Goal: Check status: Check status

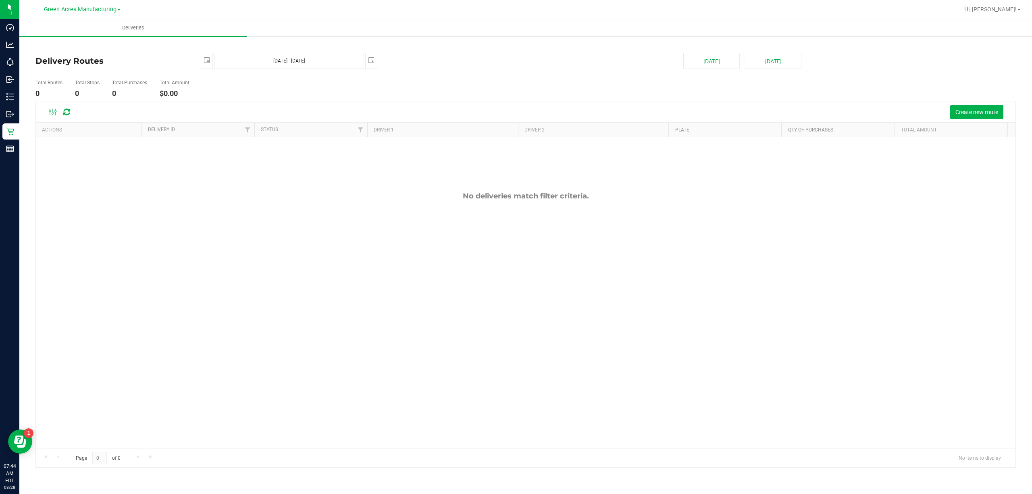
click at [113, 10] on span "Green Acres Manufacturing" at bounding box center [80, 9] width 73 height 7
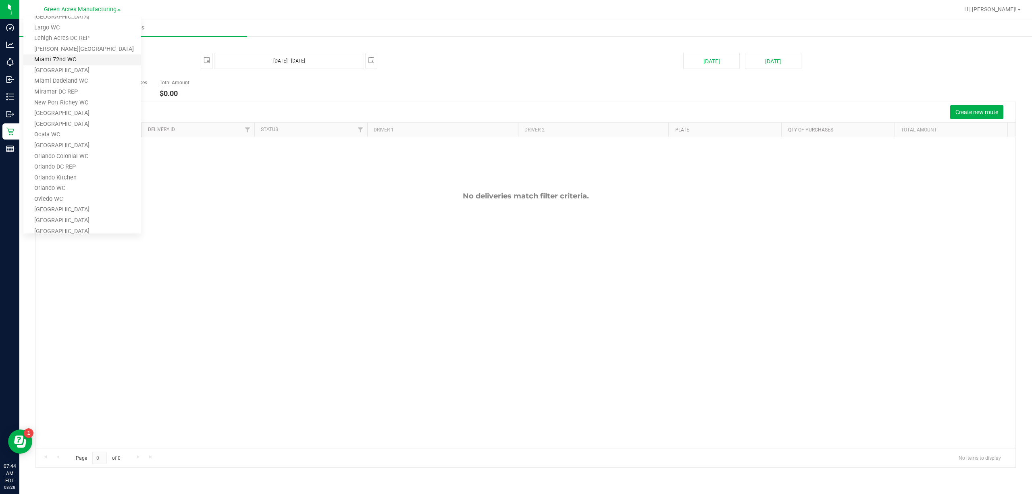
scroll to position [161, 0]
click at [81, 37] on link "Jax DC REP" at bounding box center [82, 38] width 118 height 11
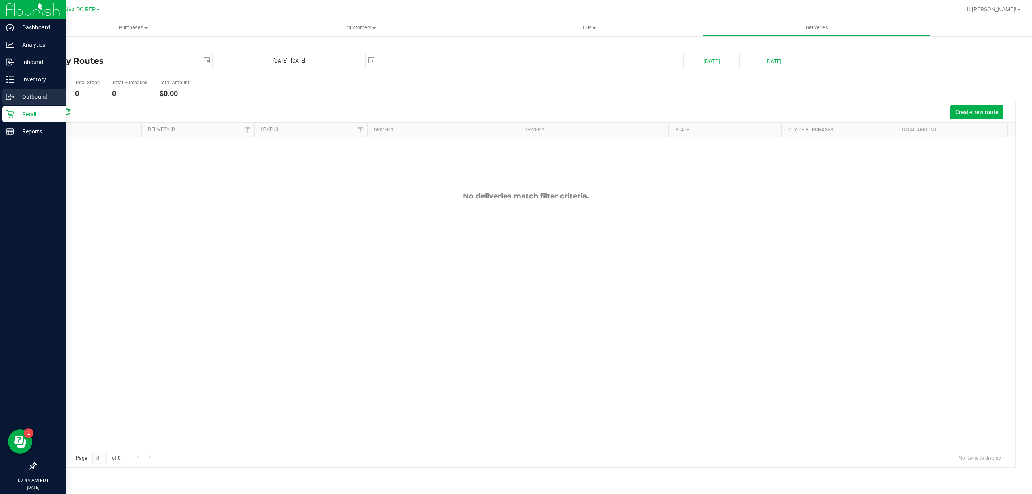
click at [18, 96] on p "Outbound" at bounding box center [38, 97] width 48 height 10
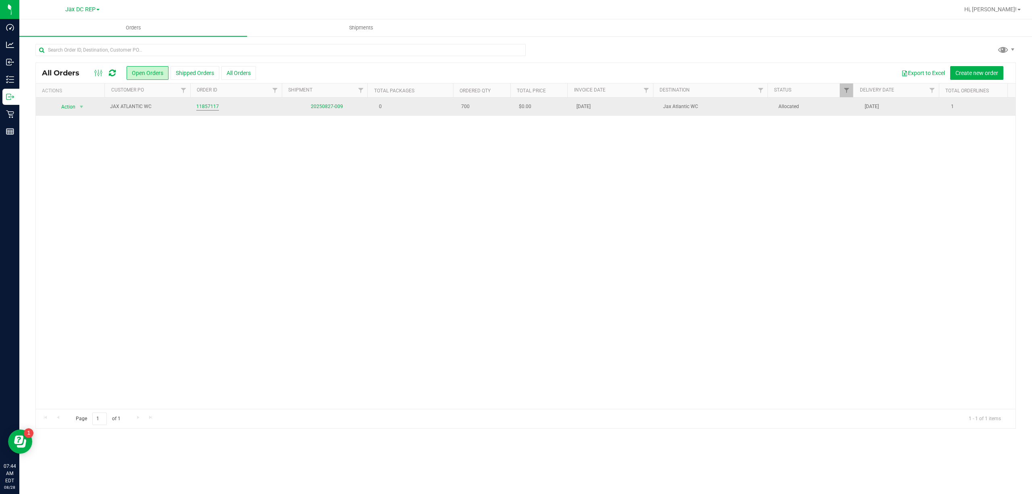
click at [213, 108] on link "11857117" at bounding box center [207, 107] width 23 height 8
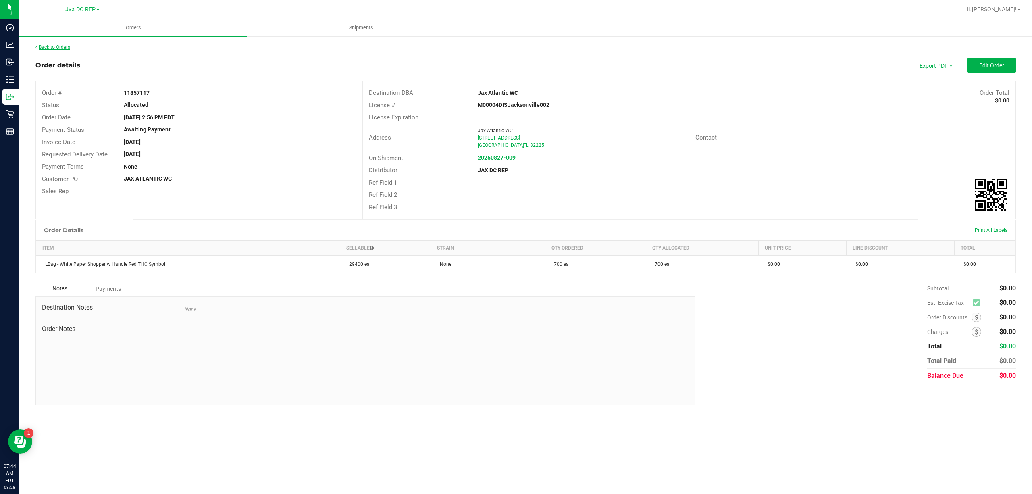
click at [63, 49] on link "Back to Orders" at bounding box center [52, 47] width 35 height 6
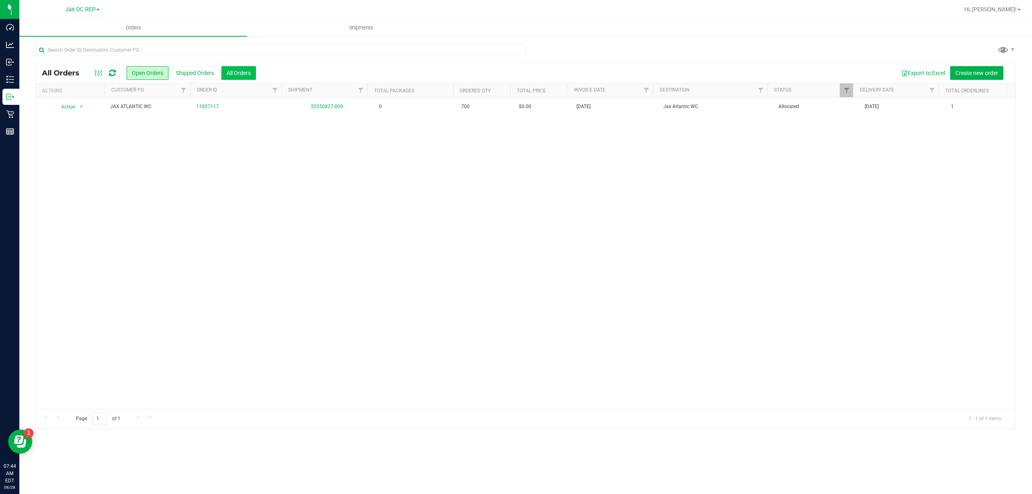
click at [225, 71] on button "All Orders" at bounding box center [238, 73] width 35 height 14
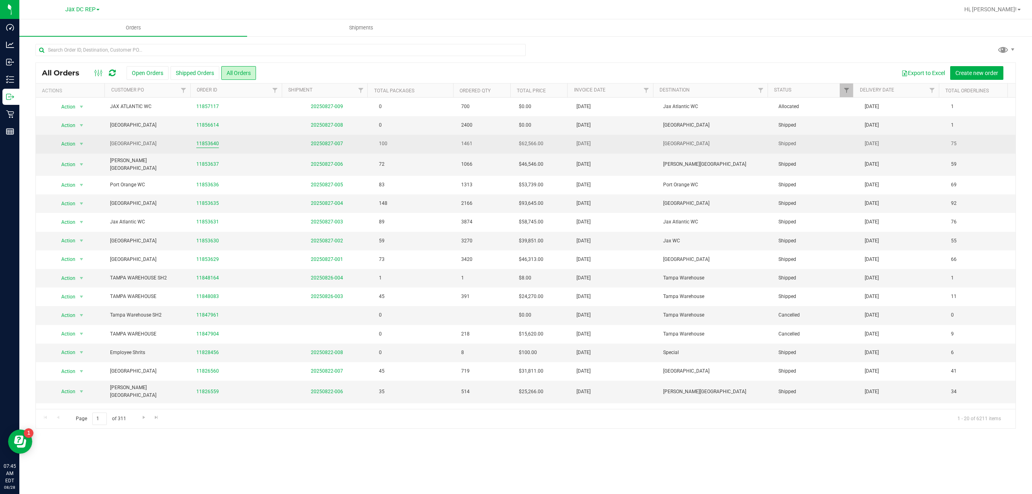
click at [210, 148] on link "11853640" at bounding box center [207, 144] width 23 height 8
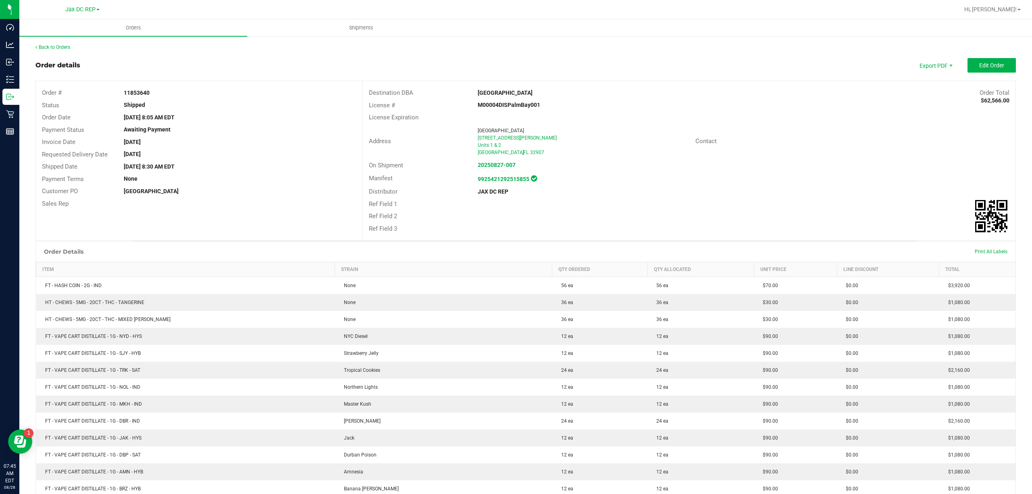
click at [62, 44] on link "Back to Orders" at bounding box center [52, 47] width 35 height 6
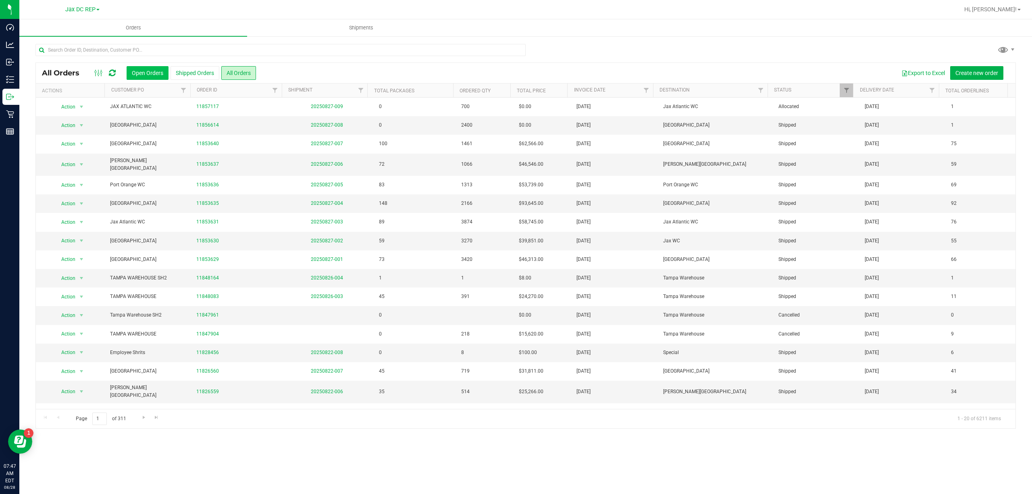
click at [147, 68] on button "Open Orders" at bounding box center [148, 73] width 42 height 14
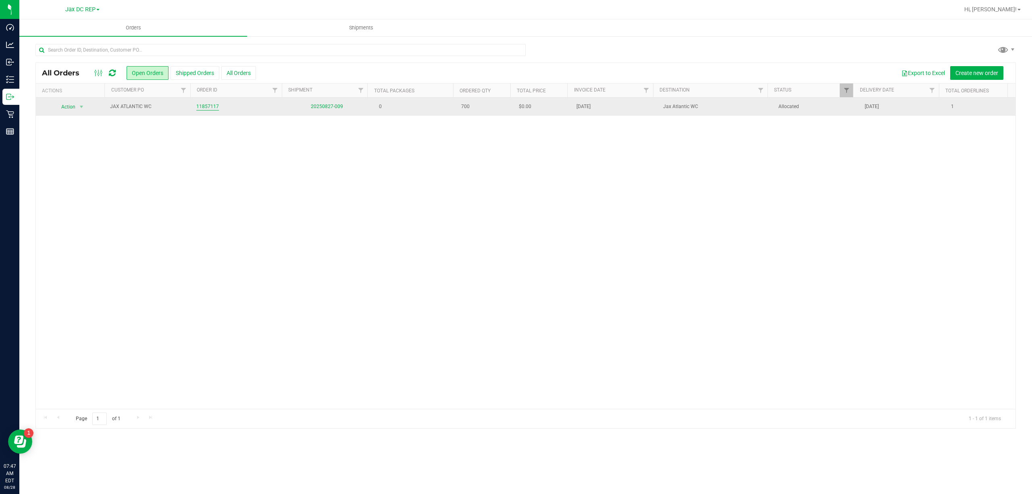
click at [207, 107] on link "11857117" at bounding box center [207, 107] width 23 height 8
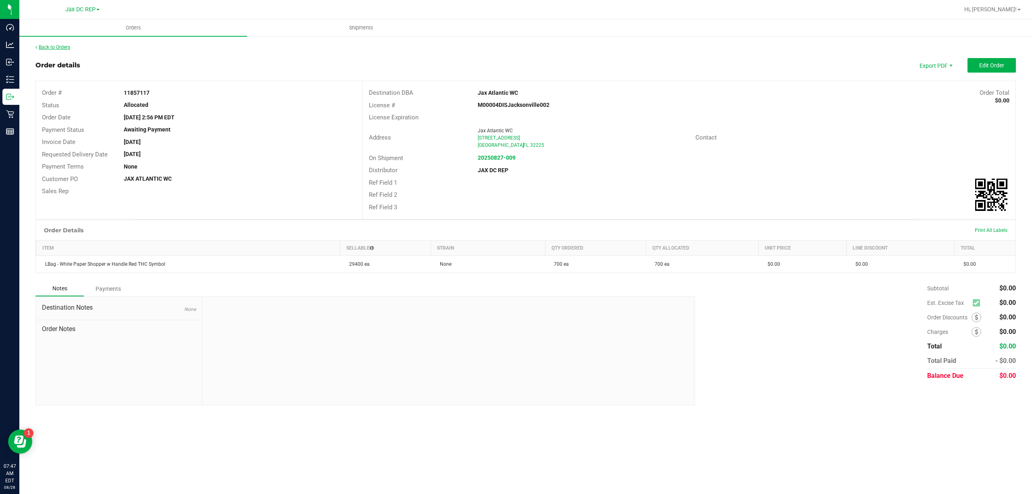
click at [37, 46] on icon at bounding box center [36, 47] width 2 height 5
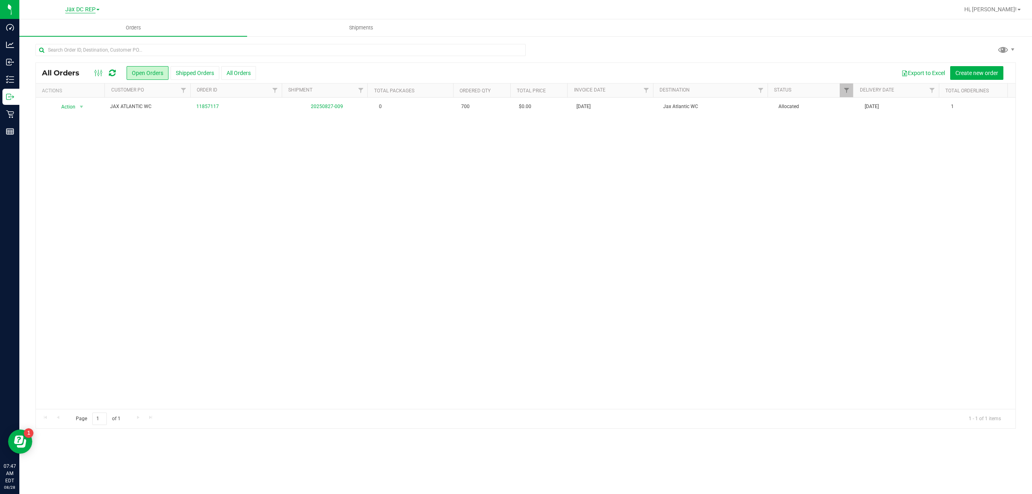
click at [78, 10] on span "Jax DC REP" at bounding box center [80, 9] width 30 height 7
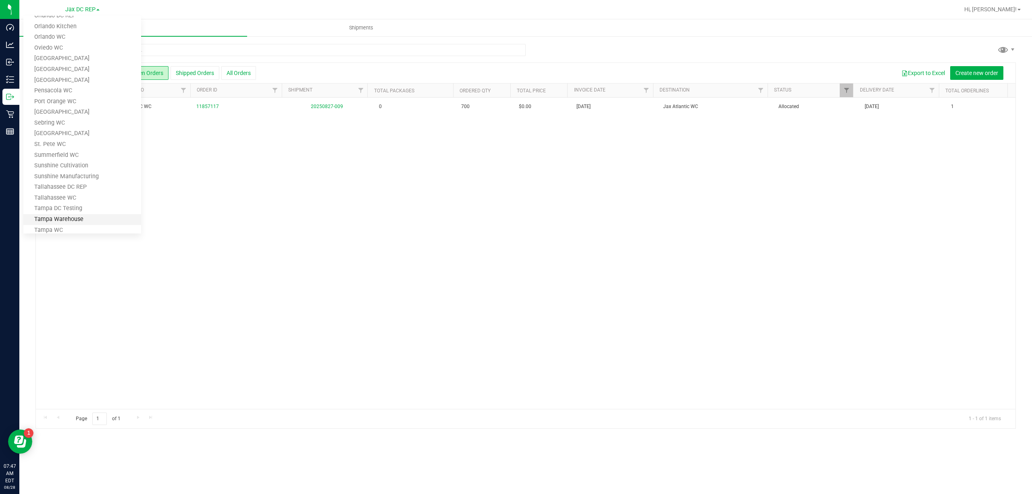
scroll to position [460, 0]
click at [90, 92] on link "Tallahassee DC REP" at bounding box center [82, 92] width 118 height 11
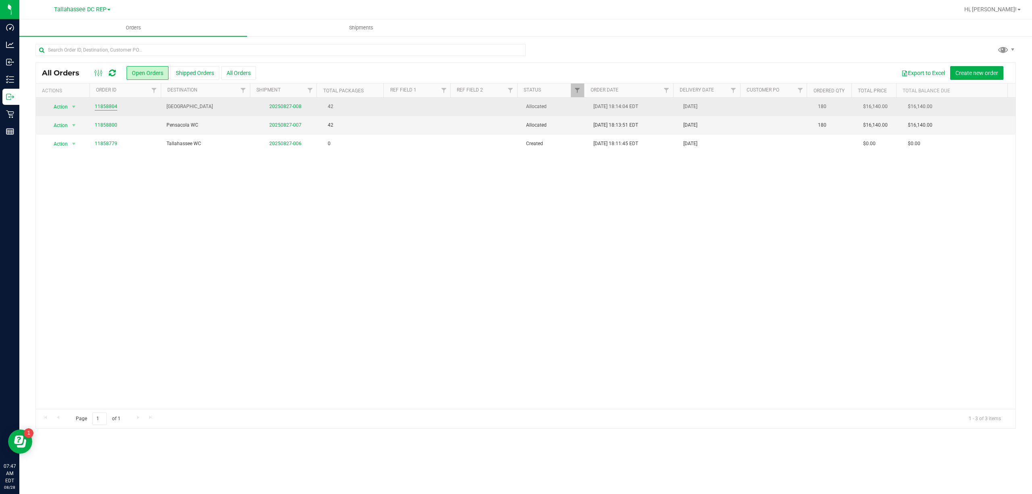
click at [97, 104] on link "11858804" at bounding box center [106, 107] width 23 height 8
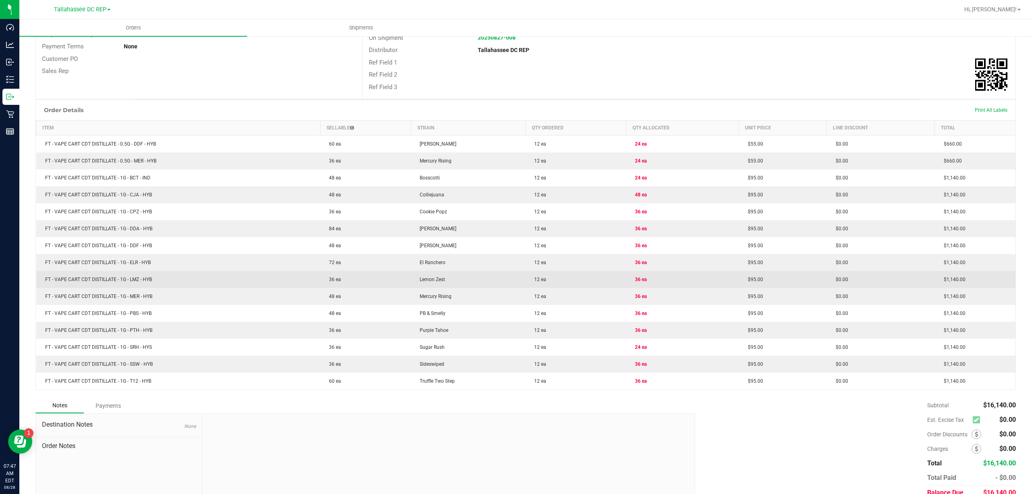
scroll to position [103, 0]
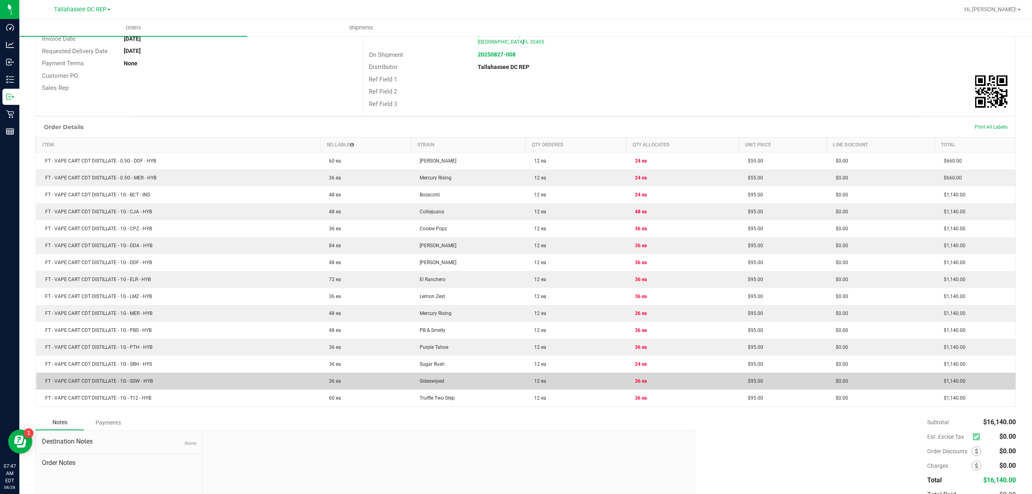
drag, startPoint x: 628, startPoint y: 160, endPoint x: 649, endPoint y: 384, distance: 224.6
click at [651, 387] on tbody "FT - VAPE CART CDT DISTILLATE - 0.5G - DDF - HYB 60 ea Dulce De Fresa 12 ea 24 …" at bounding box center [525, 279] width 979 height 254
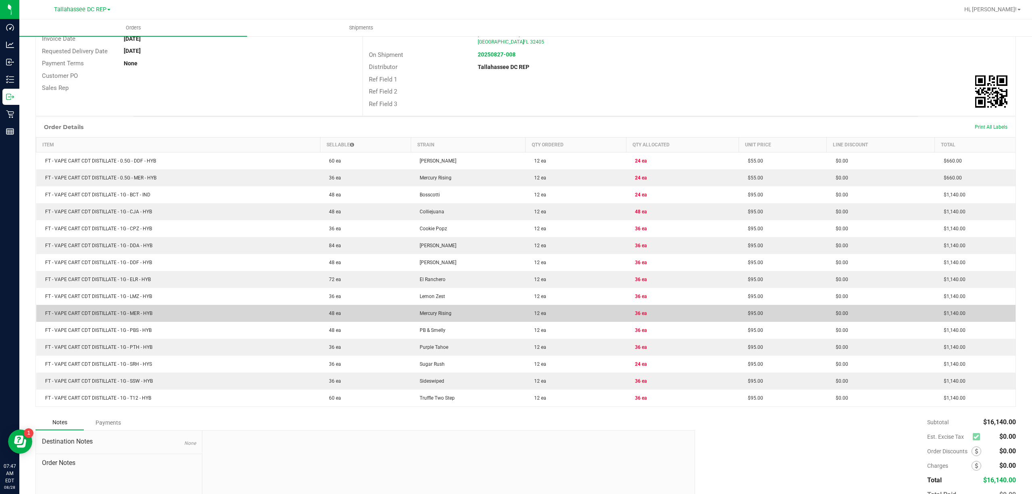
drag, startPoint x: 649, startPoint y: 384, endPoint x: 582, endPoint y: 318, distance: 93.2
click at [649, 384] on td "36 ea" at bounding box center [682, 380] width 113 height 17
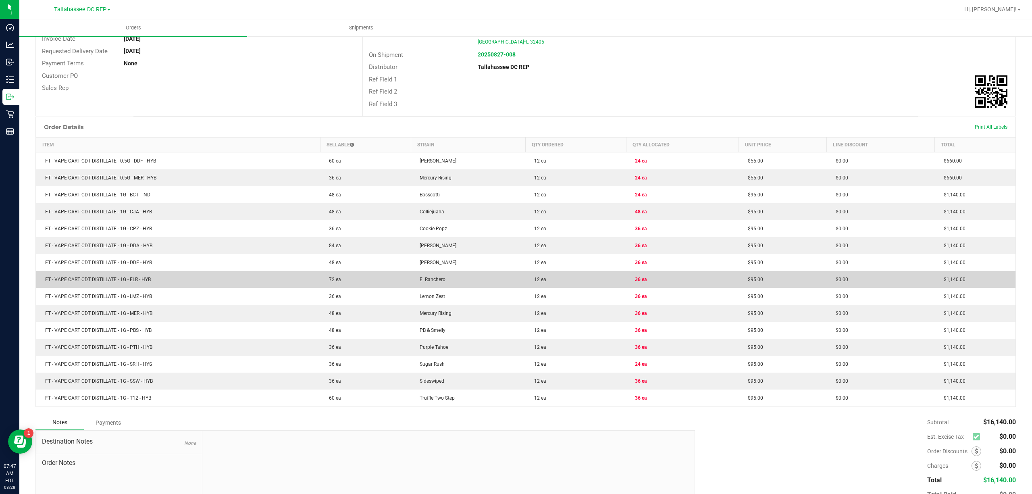
click at [526, 285] on td "12 ea" at bounding box center [575, 279] width 101 height 17
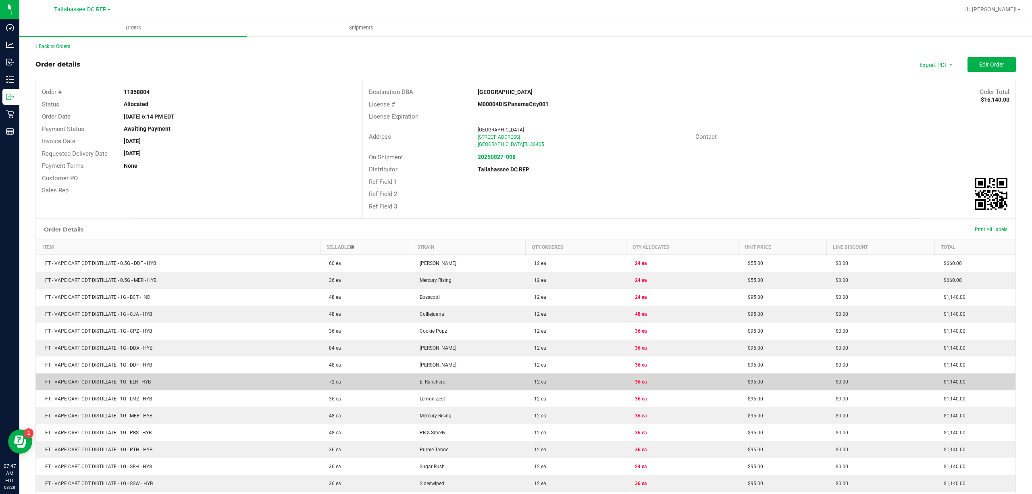
scroll to position [0, 0]
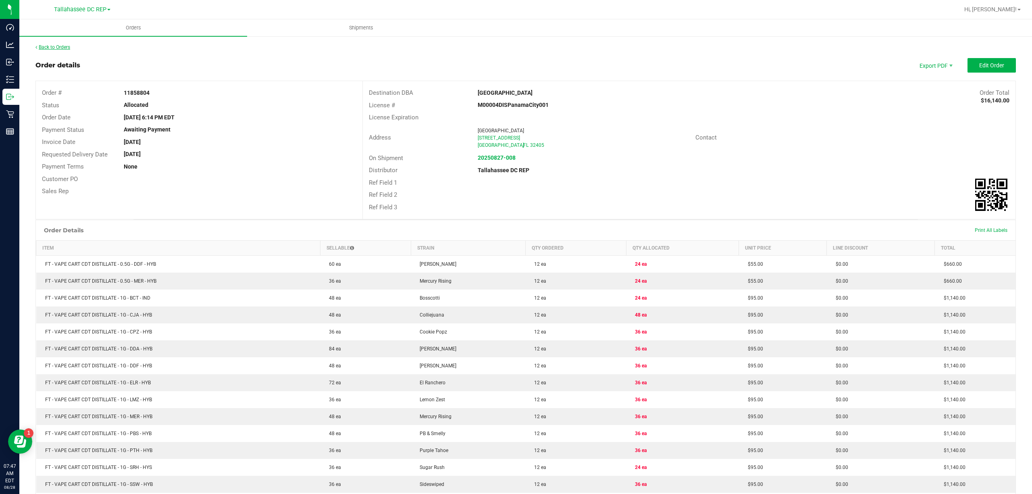
click at [51, 49] on link "Back to Orders" at bounding box center [52, 47] width 35 height 6
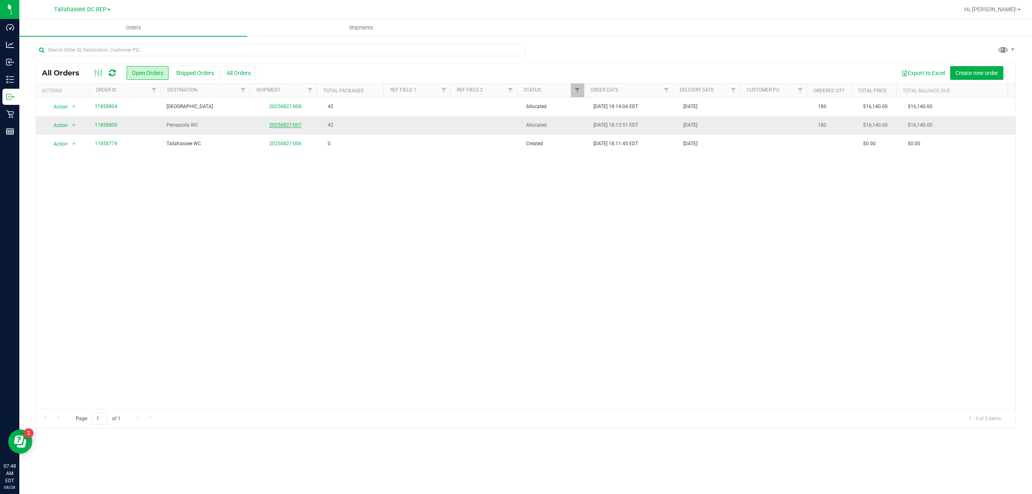
click at [286, 127] on link "20250827-007" at bounding box center [285, 125] width 32 height 6
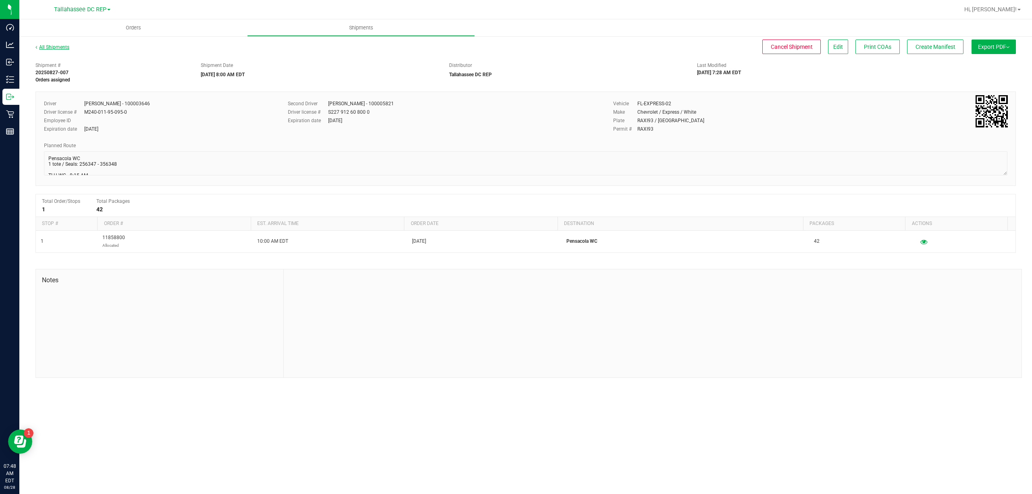
click at [56, 47] on link "All Shipments" at bounding box center [52, 47] width 34 height 6
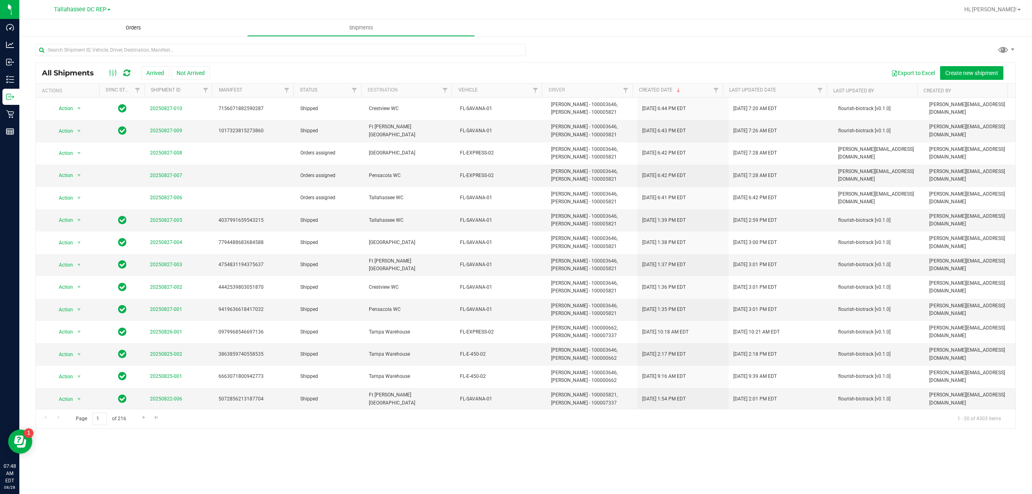
click at [140, 28] on span "Orders" at bounding box center [133, 27] width 37 height 7
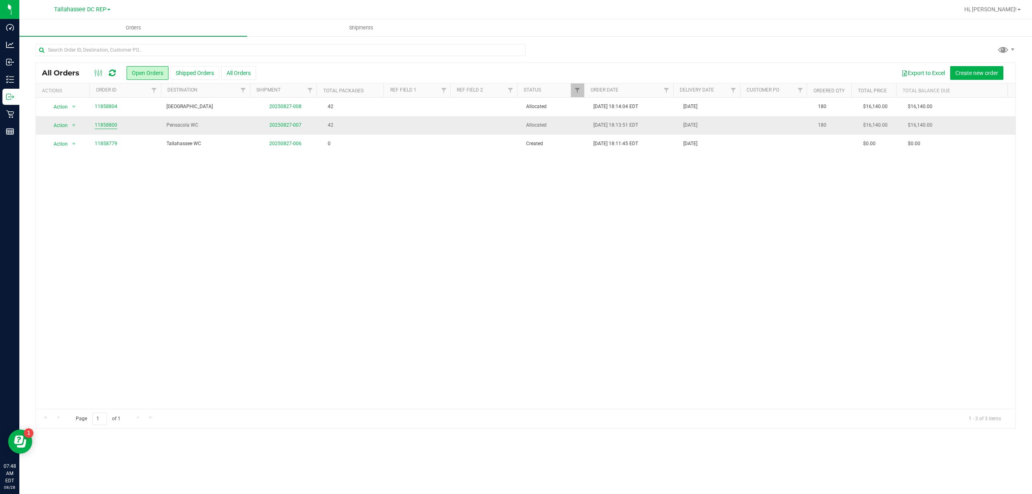
click at [110, 124] on link "11858800" at bounding box center [106, 125] width 23 height 8
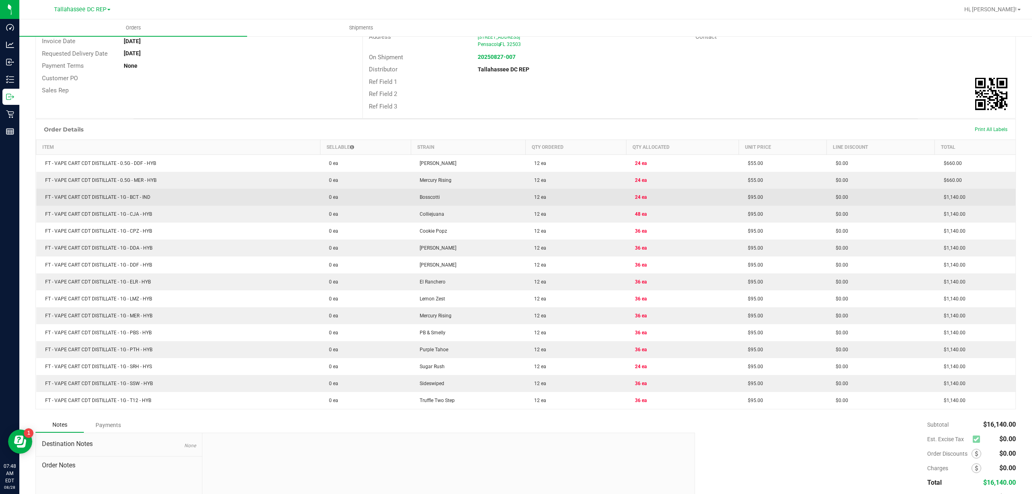
scroll to position [107, 0]
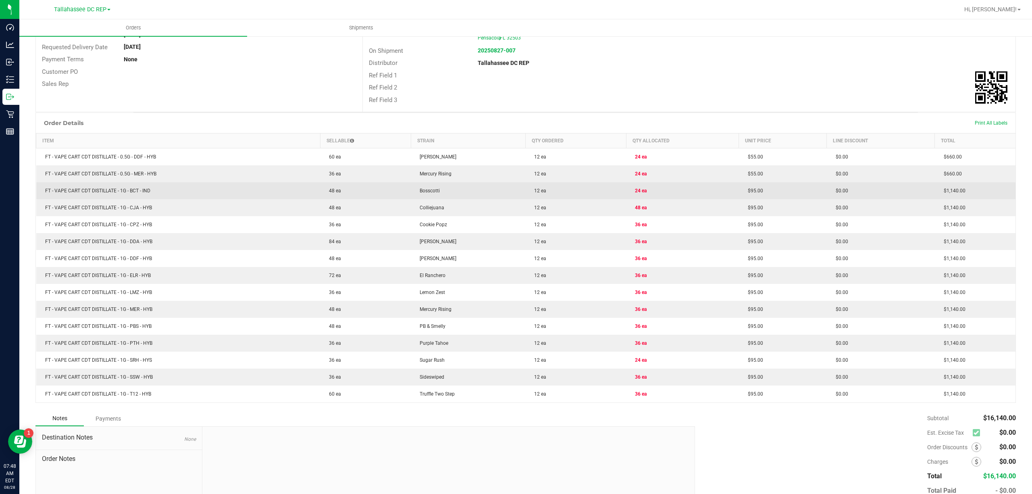
drag, startPoint x: 615, startPoint y: 157, endPoint x: 652, endPoint y: 187, distance: 47.8
click at [652, 187] on tbody "FT - VAPE CART CDT DISTILLATE - 0.5G - DDF - HYB 60 ea Dulce De Fresa 12 ea 24 …" at bounding box center [525, 275] width 979 height 254
click at [652, 187] on td "24 ea" at bounding box center [682, 190] width 113 height 17
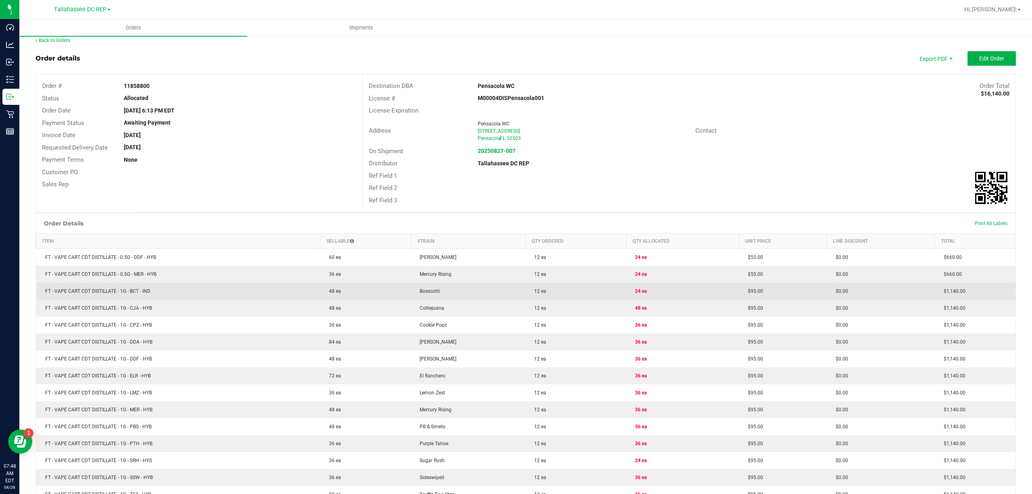
scroll to position [0, 0]
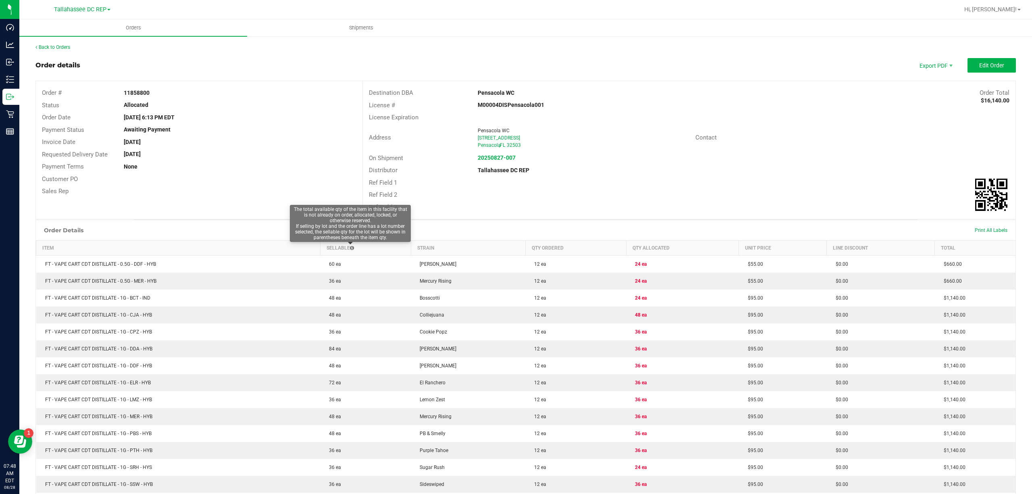
click at [351, 248] on icon at bounding box center [352, 247] width 4 height 5
click at [64, 47] on link "Back to Orders" at bounding box center [52, 47] width 35 height 6
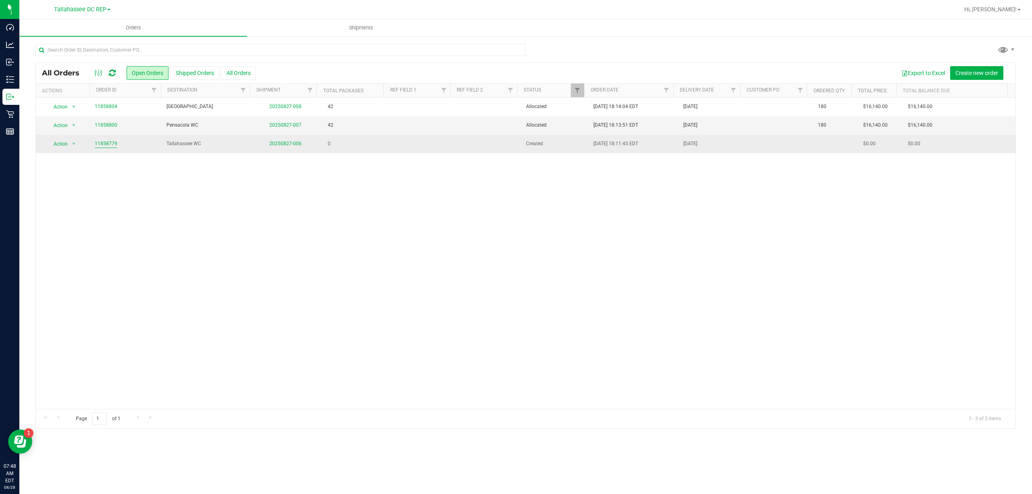
click at [106, 143] on link "11858779" at bounding box center [106, 144] width 23 height 8
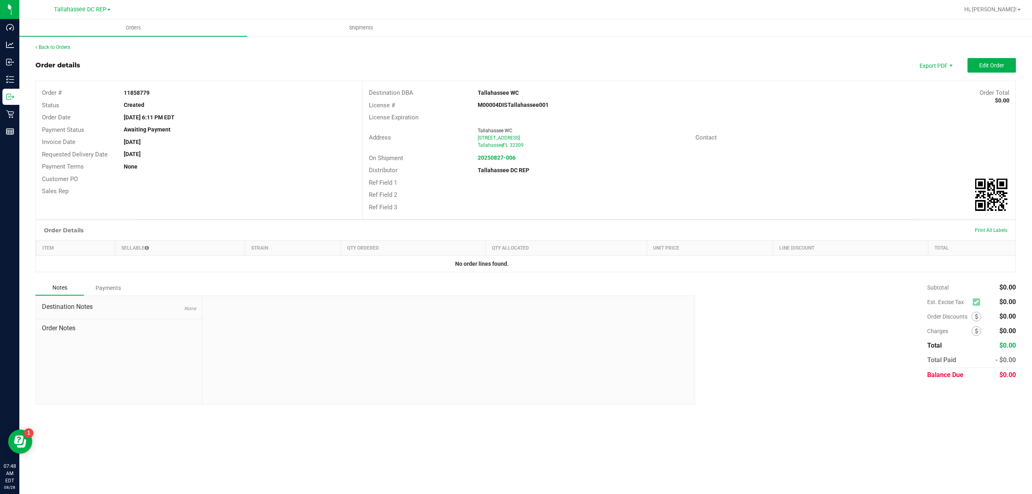
click at [57, 53] on div "Back to Orders Order details Export PDF Edit Order Order # 11858779 Status Crea…" at bounding box center [525, 224] width 980 height 361
click at [51, 48] on link "Back to Orders" at bounding box center [52, 47] width 35 height 6
